Goal: Information Seeking & Learning: Learn about a topic

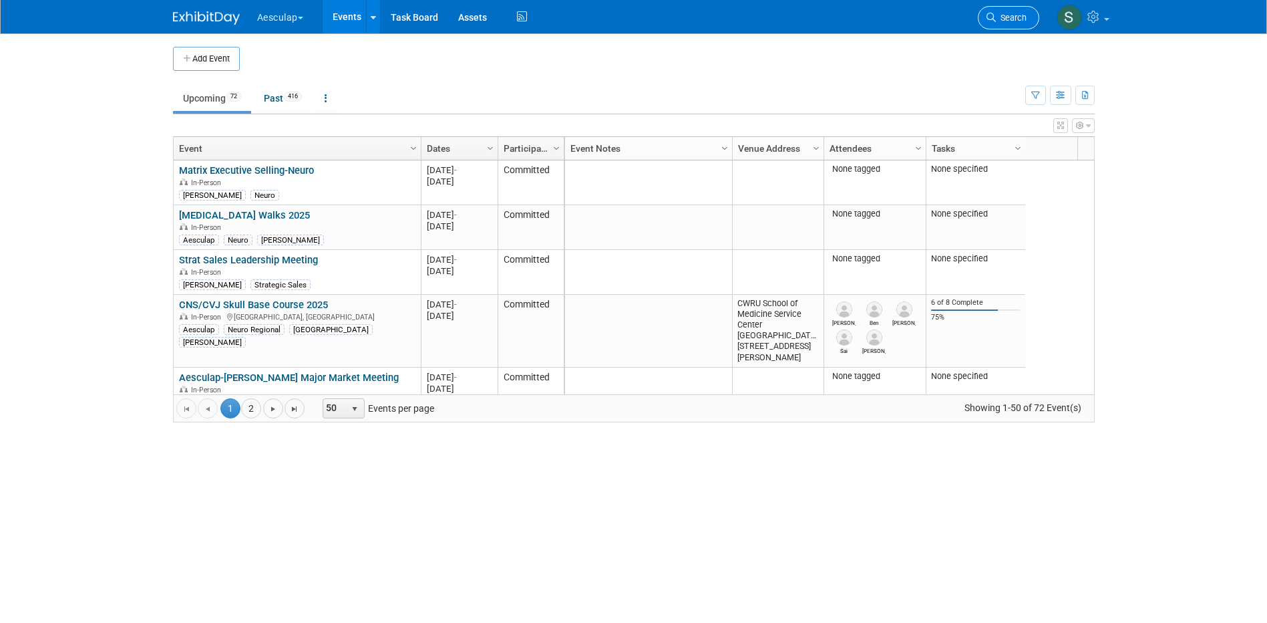
click at [1001, 23] on link "Search" at bounding box center [1008, 17] width 61 height 23
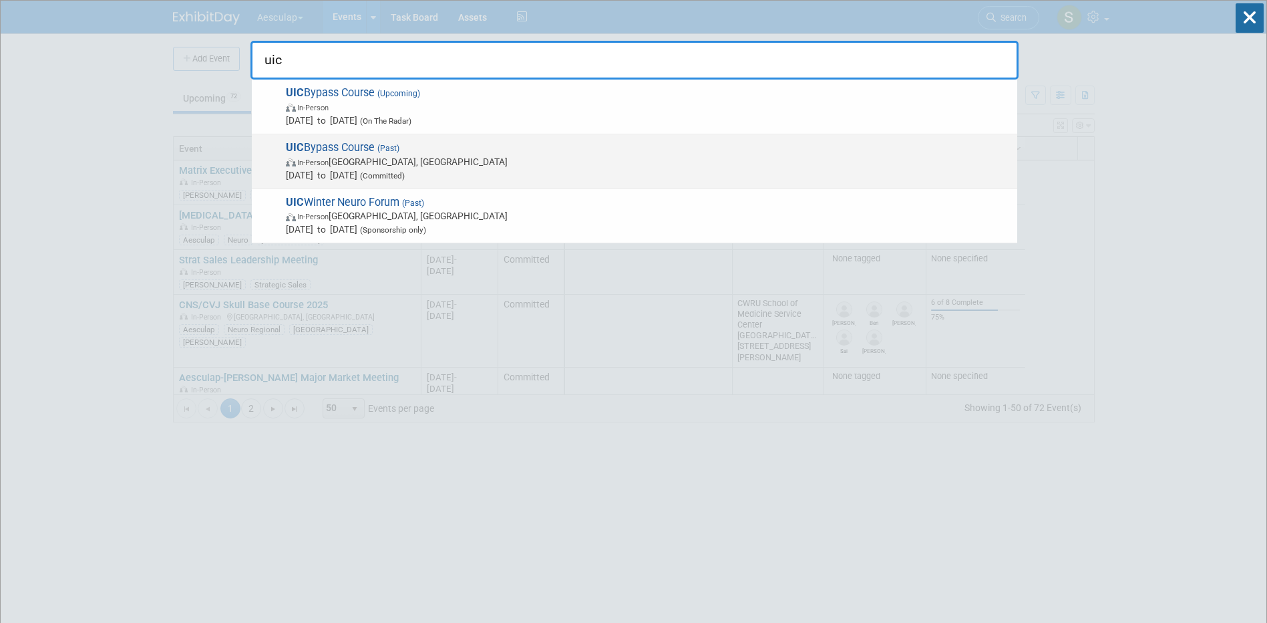
type input "uic"
click at [313, 144] on span "UIC Bypass Course (Past) In-Person [GEOGRAPHIC_DATA], [GEOGRAPHIC_DATA] [DATE] …" at bounding box center [646, 161] width 729 height 41
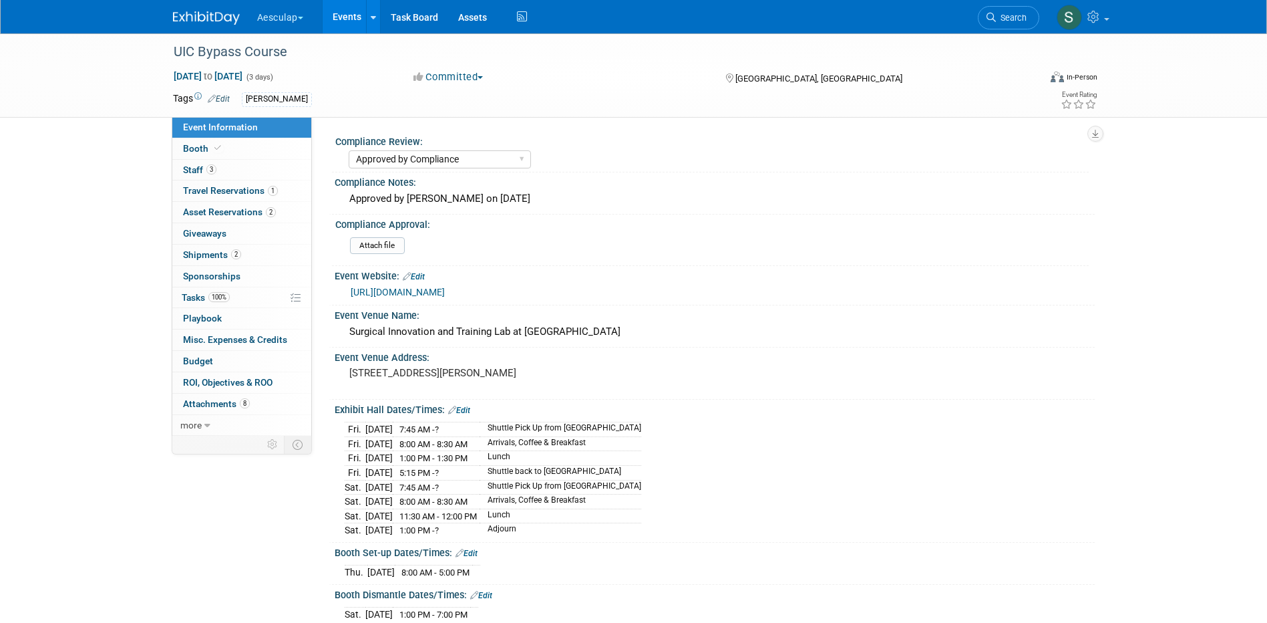
select select "Approved by Compliance"
select select "Neuro"
click at [211, 210] on span "Asset Reservations 2" at bounding box center [229, 211] width 93 height 11
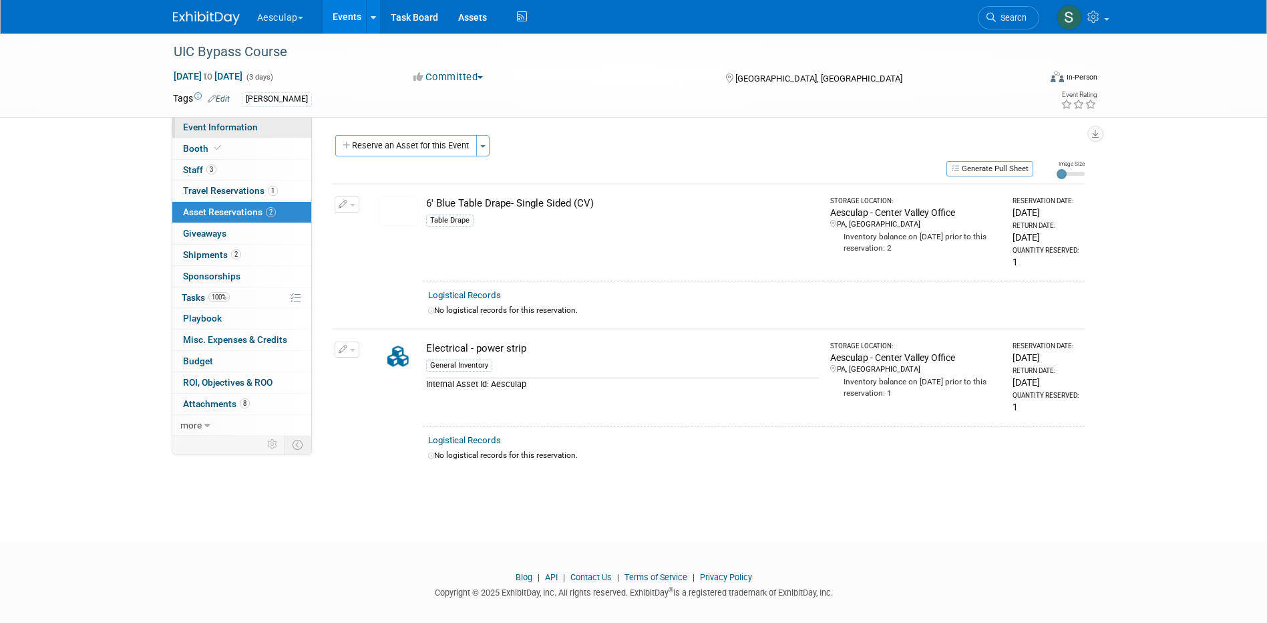
click at [218, 126] on span "Event Information" at bounding box center [220, 127] width 75 height 11
select select "Approved by Compliance"
select select "Neuro"
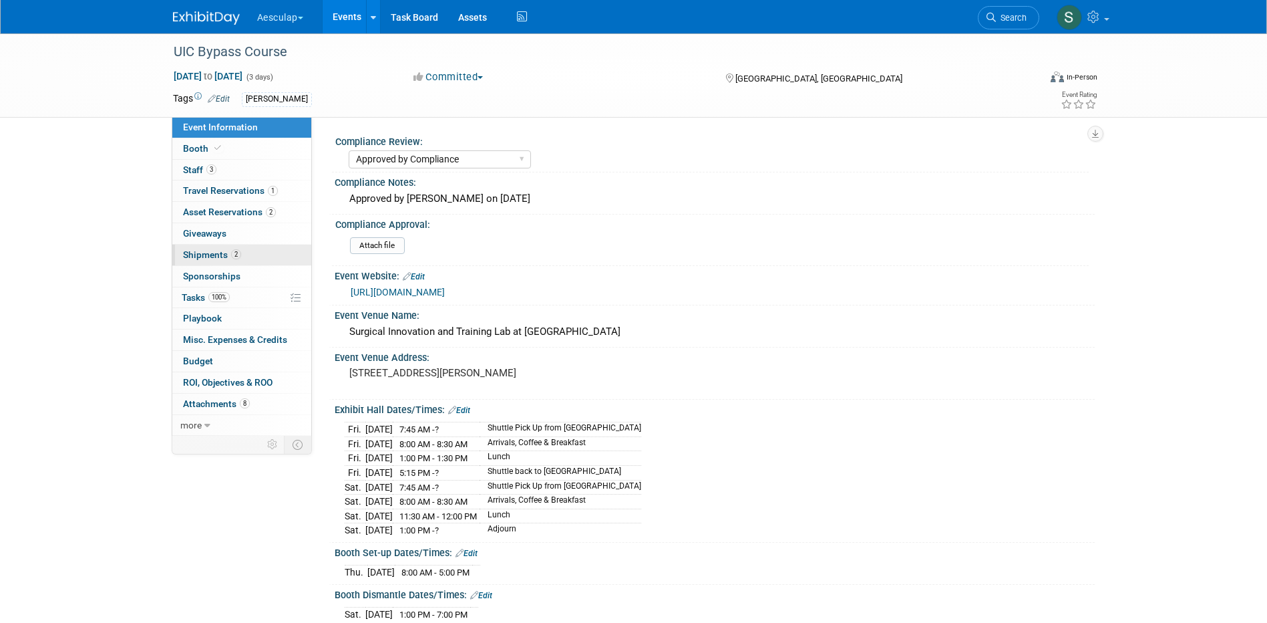
click at [202, 253] on span "Shipments 2" at bounding box center [212, 254] width 58 height 11
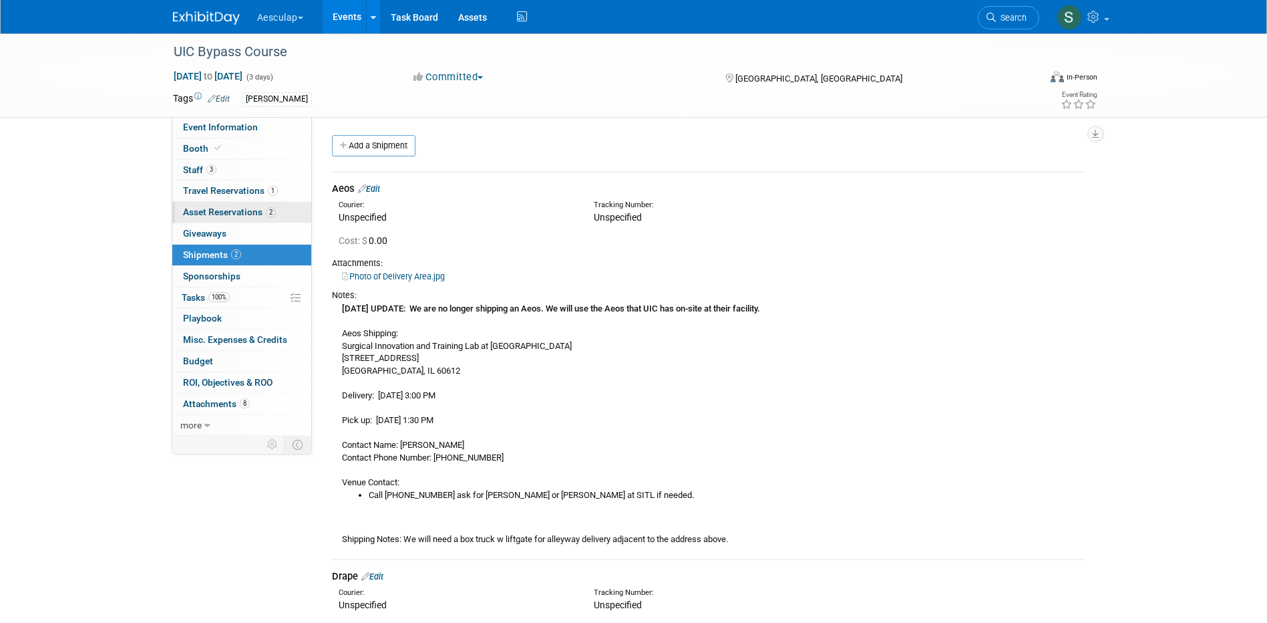
click at [205, 207] on span "Asset Reservations 2" at bounding box center [229, 211] width 93 height 11
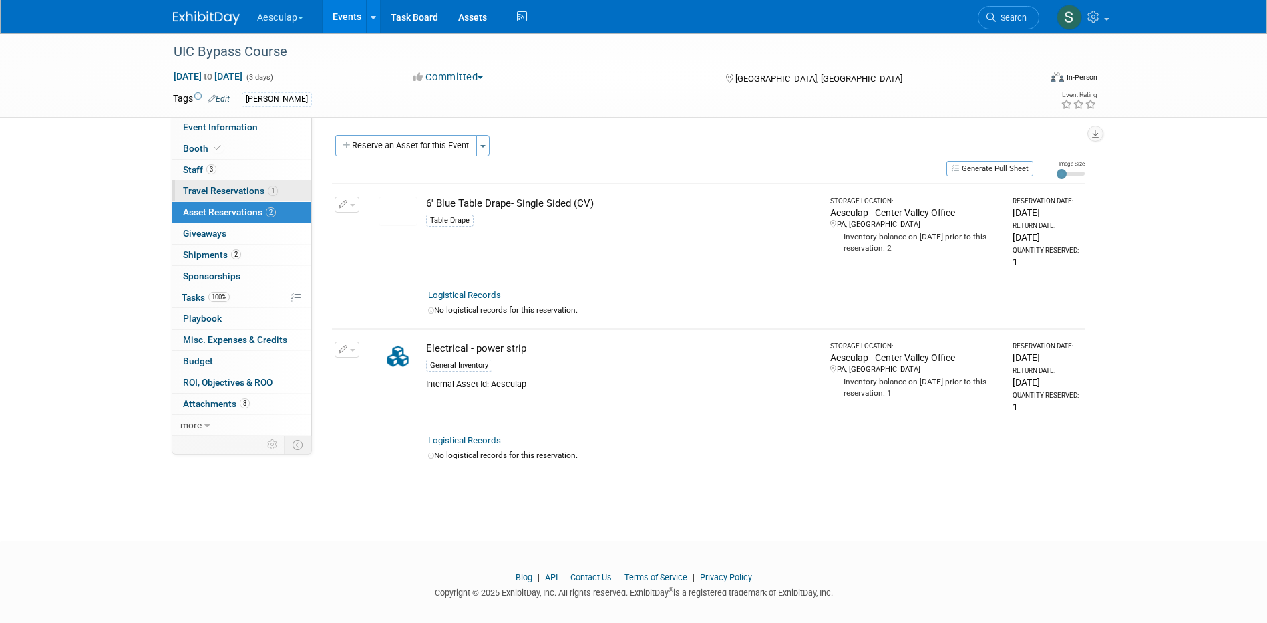
click at [202, 188] on span "Travel Reservations 1" at bounding box center [230, 190] width 95 height 11
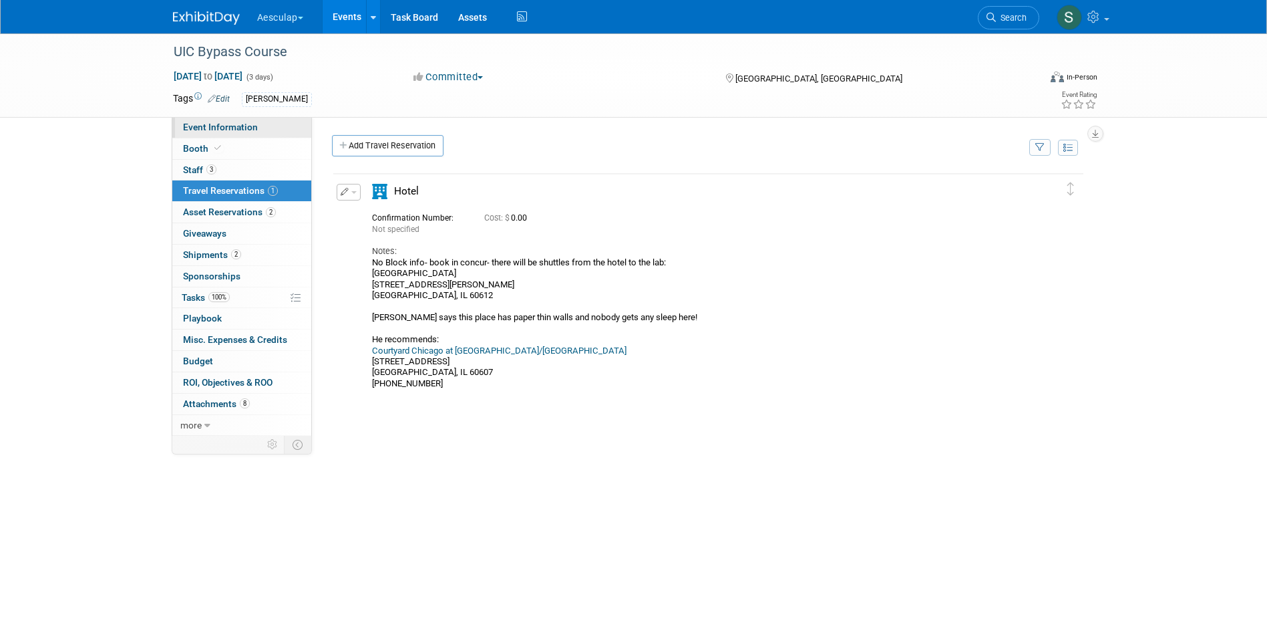
click at [202, 131] on span "Event Information" at bounding box center [220, 127] width 75 height 11
select select "Approved by Compliance"
select select "Neuro"
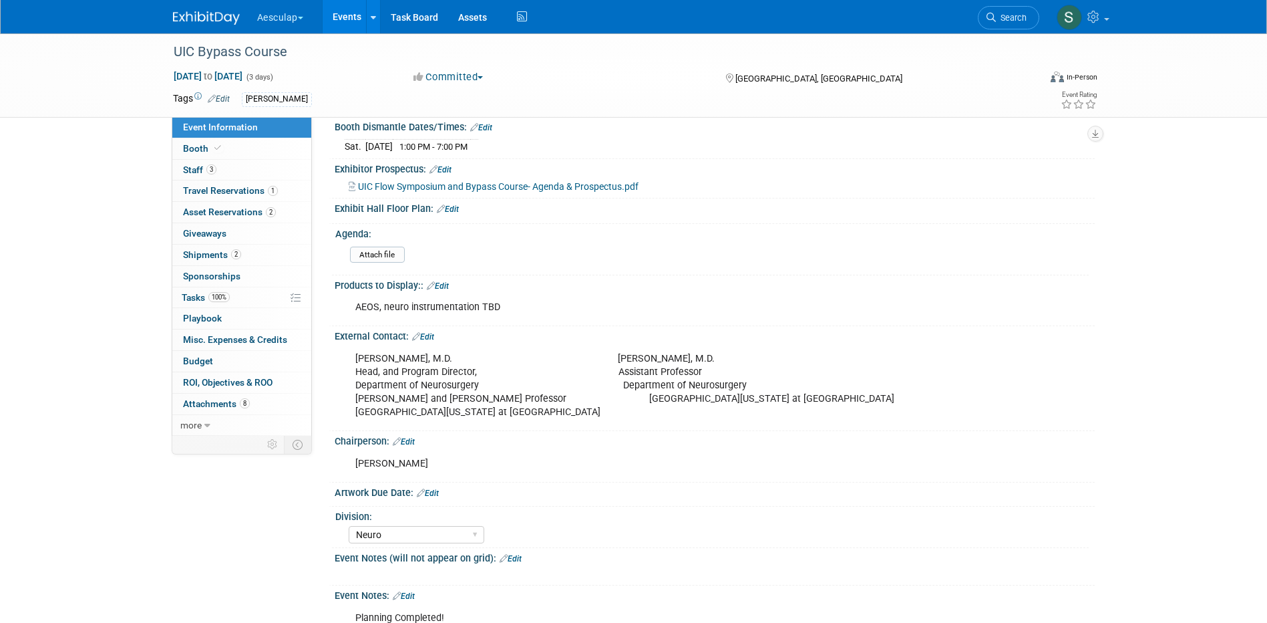
scroll to position [334, 0]
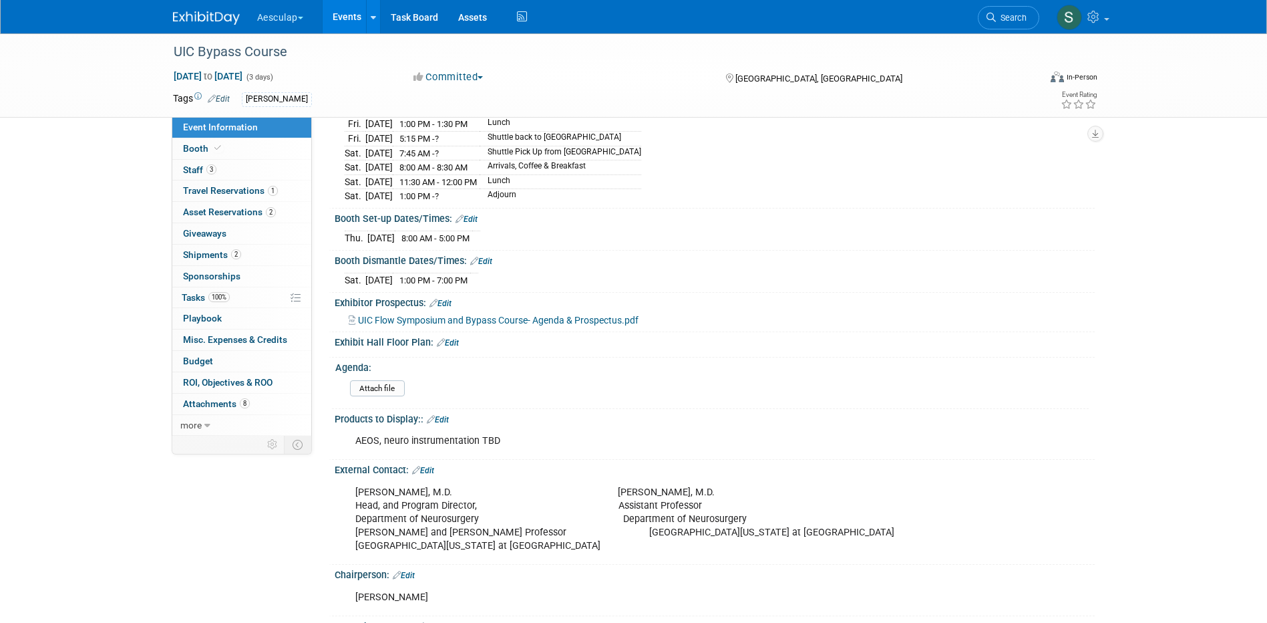
click at [450, 315] on span "UIC Flow Symposium and Bypass Course- Agenda & Prospectus.pdf" at bounding box center [498, 320] width 281 height 11
